Goal: Transaction & Acquisition: Purchase product/service

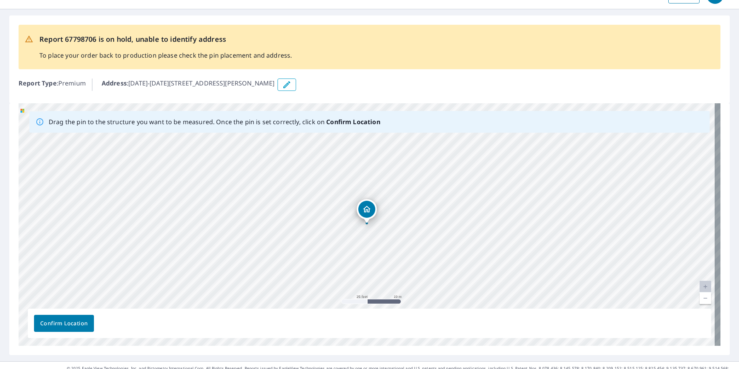
scroll to position [31, 0]
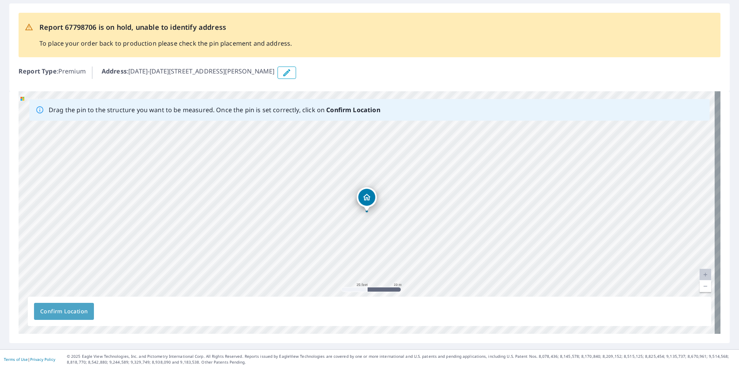
click at [74, 312] on span "Confirm Location" at bounding box center [64, 311] width 48 height 10
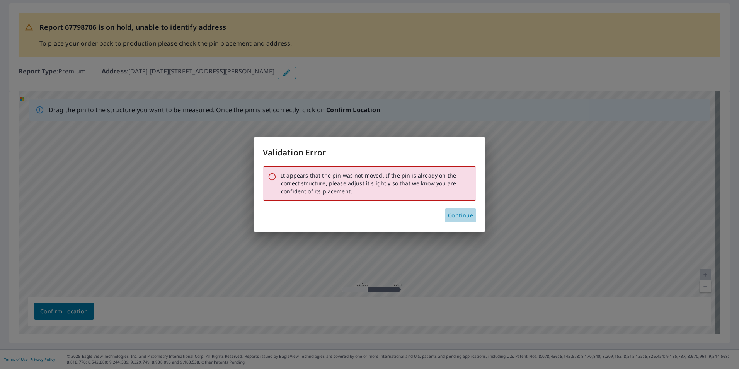
click at [460, 216] on span "Continue" at bounding box center [460, 216] width 25 height 10
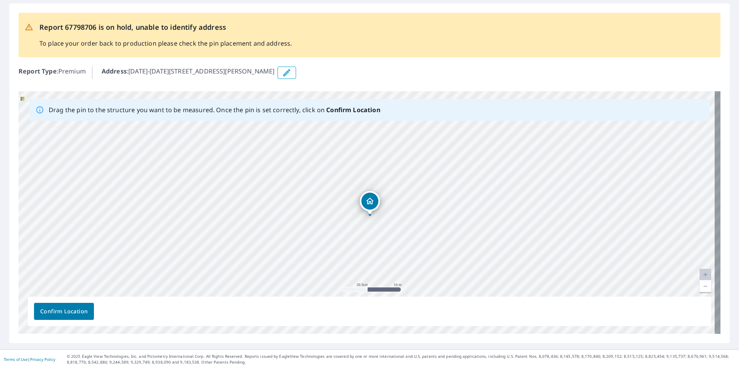
drag, startPoint x: 369, startPoint y: 199, endPoint x: 373, endPoint y: 203, distance: 4.7
click at [73, 305] on button "Confirm Location" at bounding box center [64, 311] width 60 height 17
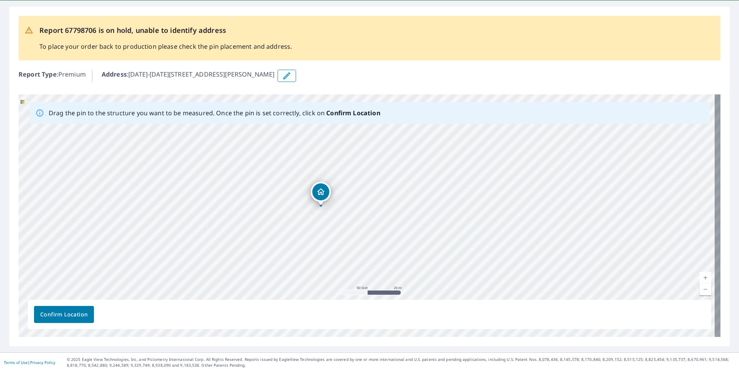
scroll to position [51, 0]
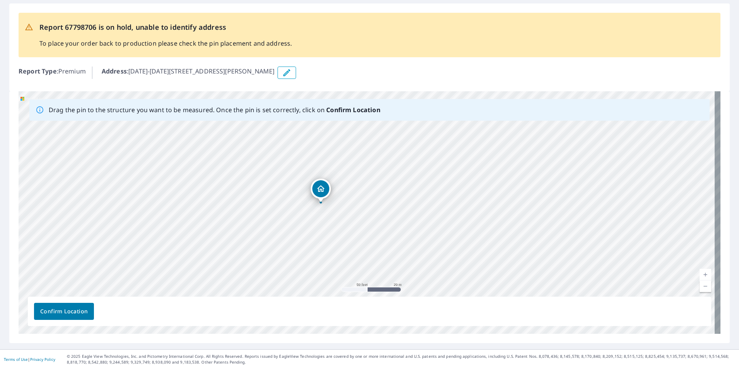
click at [78, 310] on span "Confirm Location" at bounding box center [64, 311] width 48 height 10
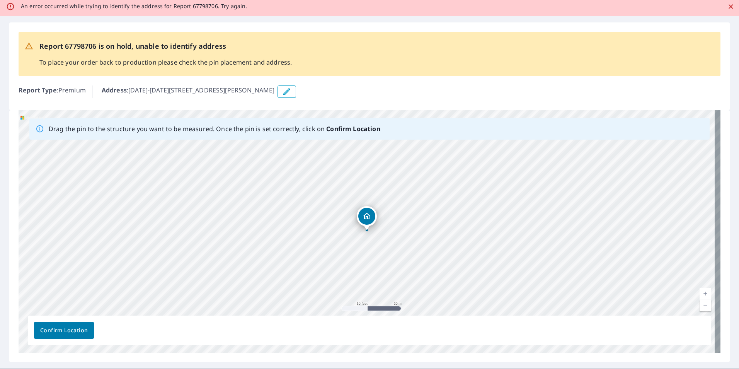
scroll to position [0, 0]
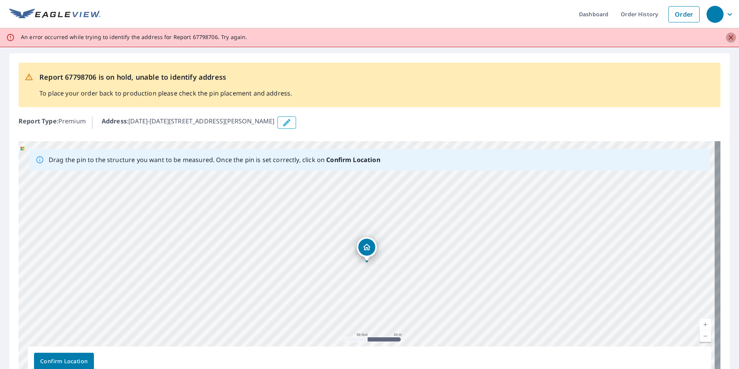
click at [729, 36] on button "Close" at bounding box center [731, 37] width 10 height 10
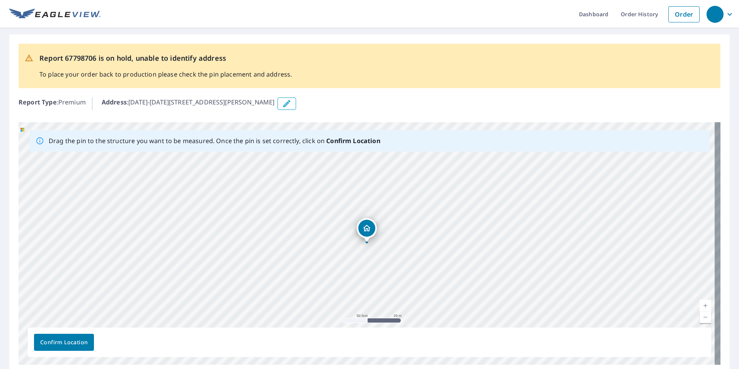
scroll to position [24, 0]
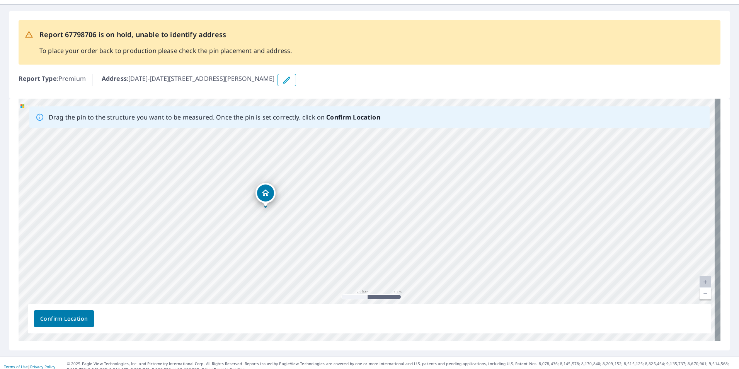
drag, startPoint x: 260, startPoint y: 198, endPoint x: 267, endPoint y: 195, distance: 8.0
click at [267, 195] on div "[DATE]-[DATE][STREET_ADDRESS][PERSON_NAME]" at bounding box center [370, 220] width 702 height 242
click at [70, 318] on span "Confirm Location" at bounding box center [64, 319] width 48 height 10
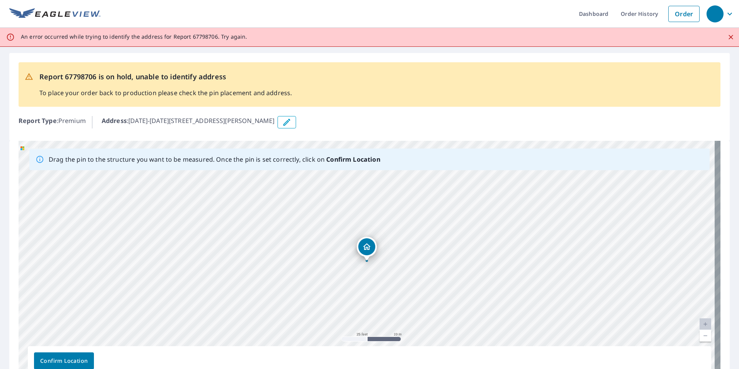
scroll to position [0, 0]
click at [727, 34] on icon "Close" at bounding box center [731, 38] width 8 height 8
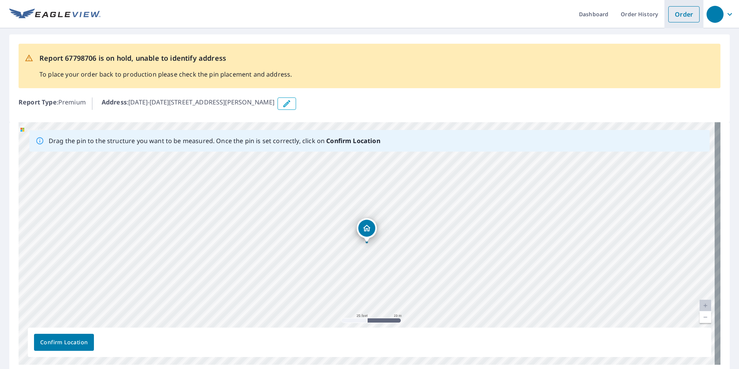
click at [679, 14] on link "Order" at bounding box center [683, 14] width 31 height 16
